Goal: Find specific page/section: Find specific page/section

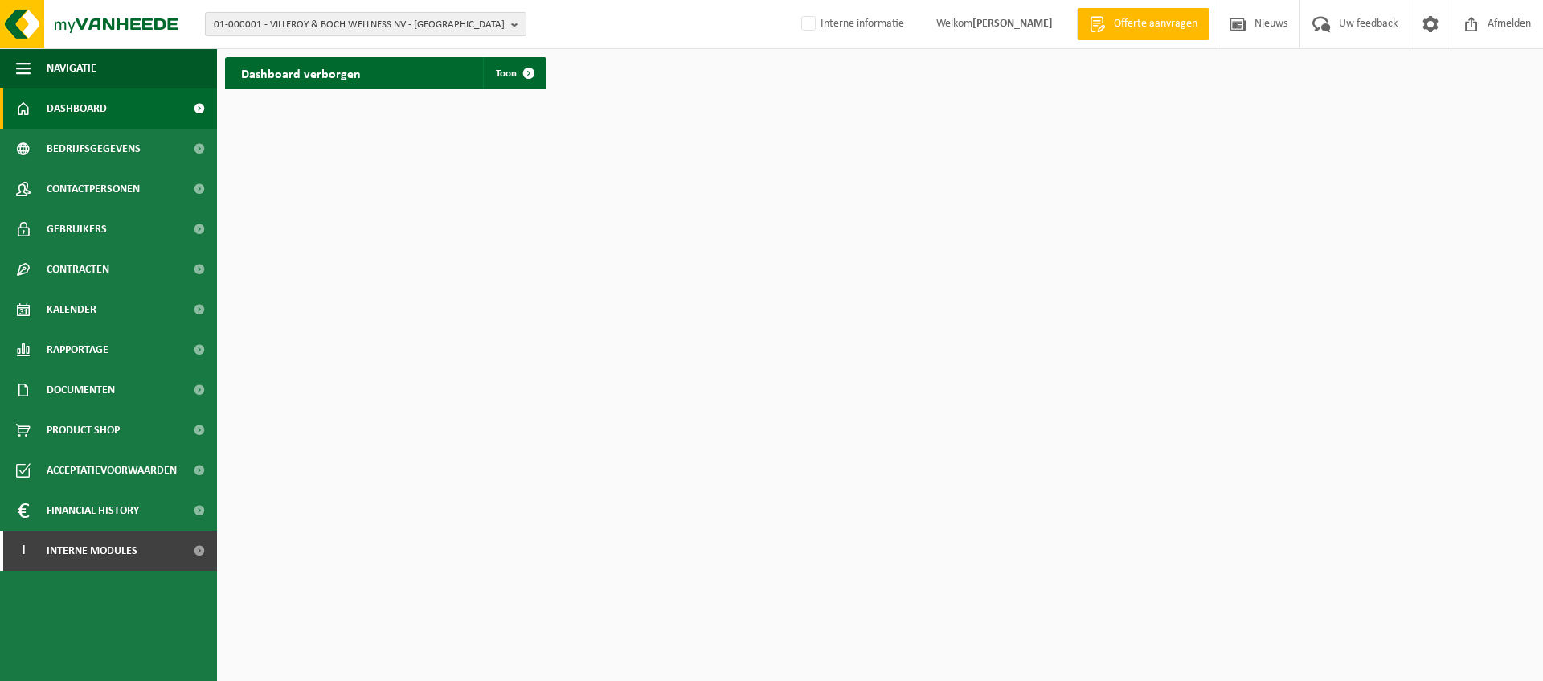
click at [320, 32] on span "01-000001 - VILLEROY & BOCH WELLNESS NV - [GEOGRAPHIC_DATA]" at bounding box center [359, 25] width 291 height 24
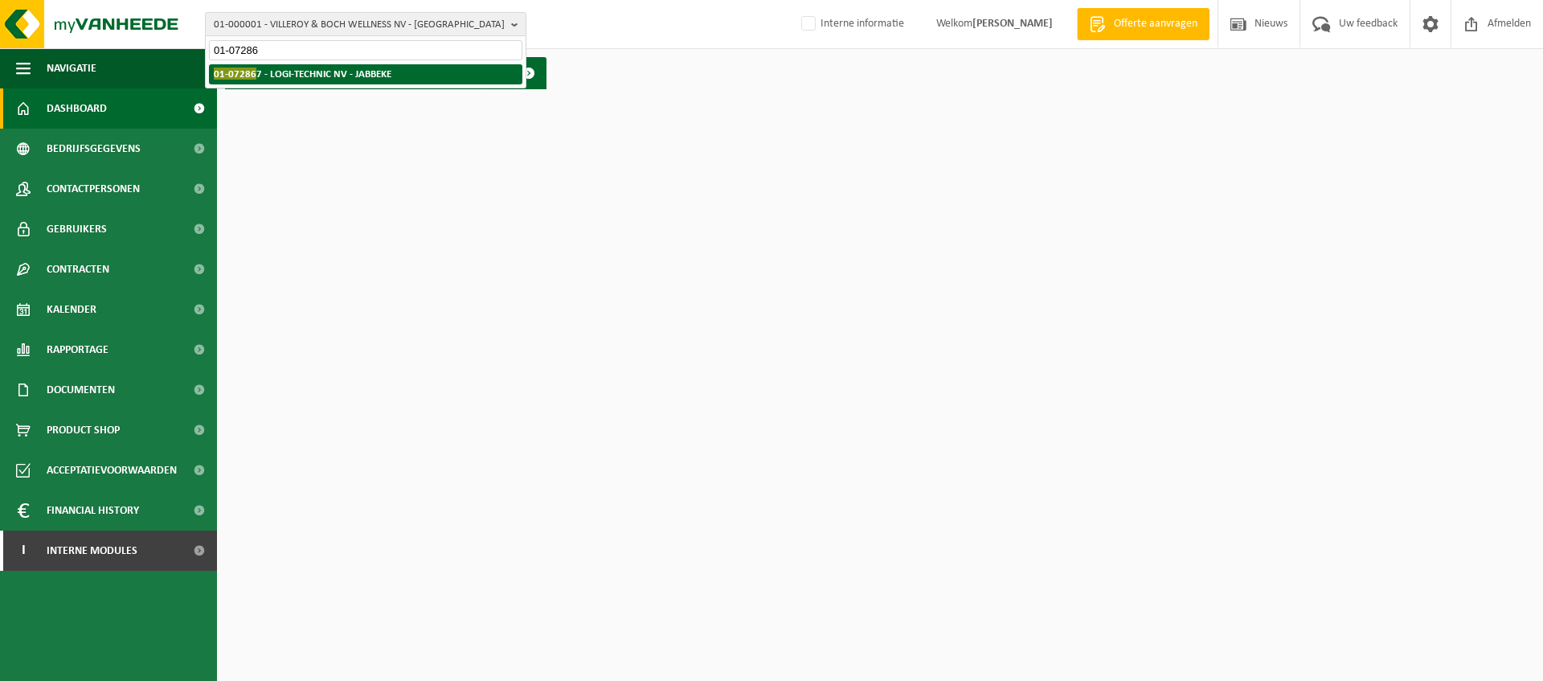
type input "01-07286"
click at [321, 75] on strong "01-07286 7 - LOGI-TECHNIC NV - JABBEKE" at bounding box center [303, 73] width 178 height 12
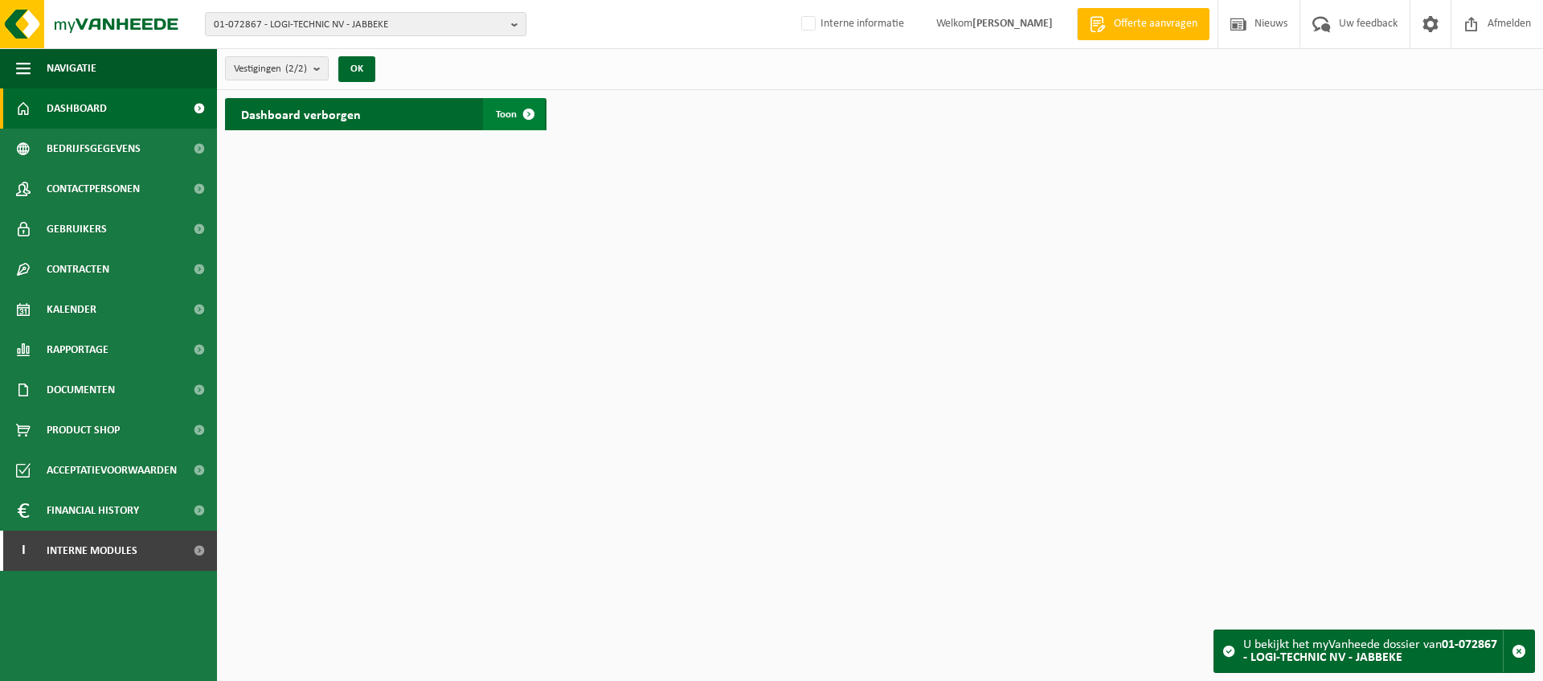
click at [513, 112] on span at bounding box center [529, 114] width 32 height 32
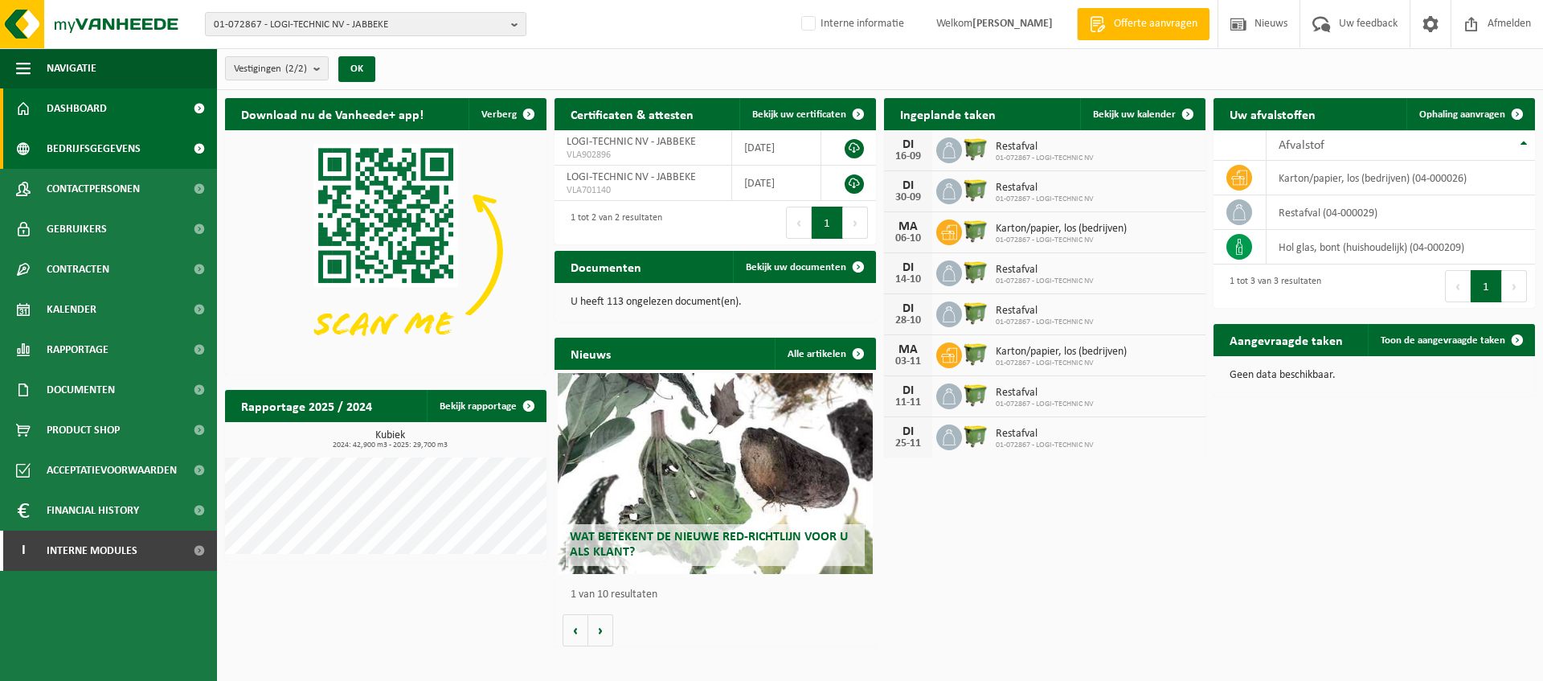
click at [109, 146] on span "Bedrijfsgegevens" at bounding box center [94, 149] width 94 height 40
